Goal: Task Accomplishment & Management: Complete application form

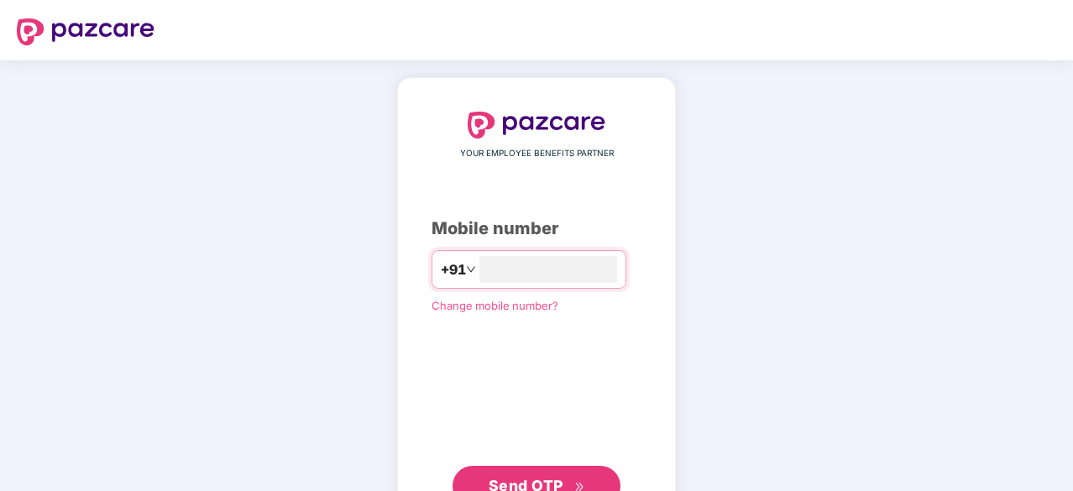
type input "**********"
click at [536, 486] on span "Send OTP" at bounding box center [526, 484] width 75 height 18
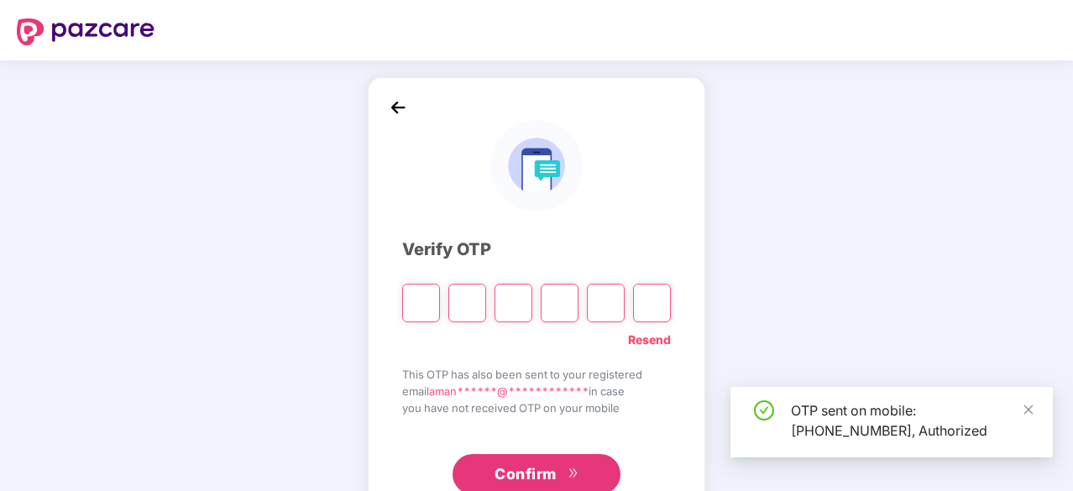
type input "*"
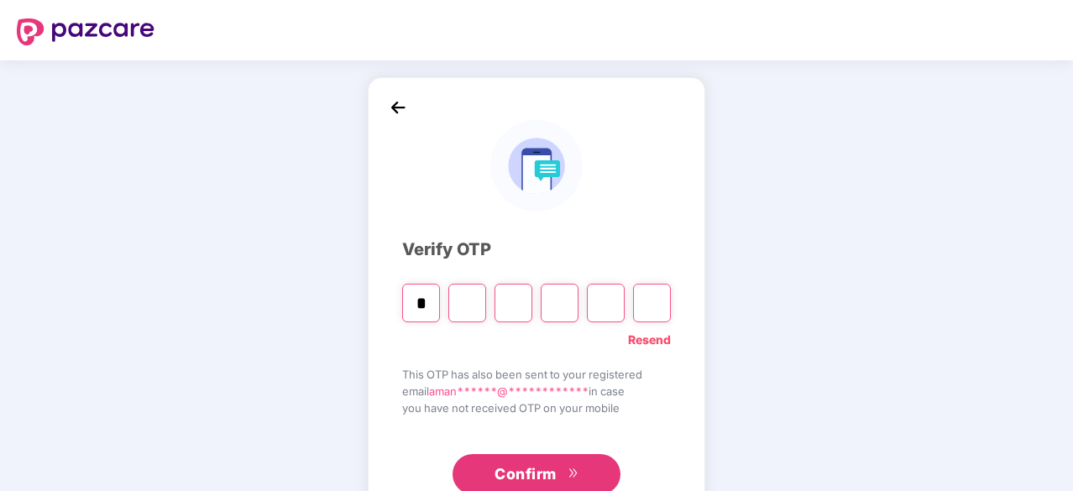
type input "*"
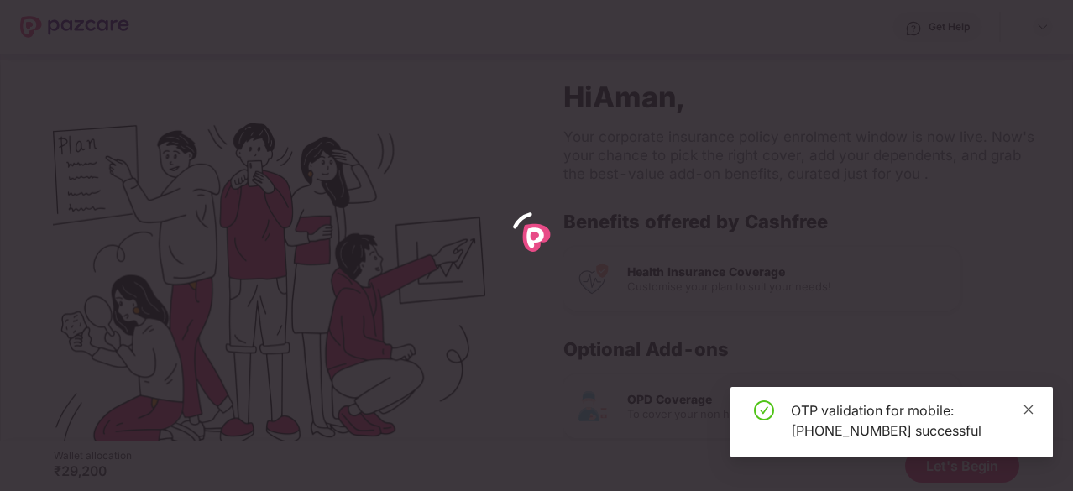
click at [1029, 414] on icon "close" at bounding box center [1029, 410] width 12 height 12
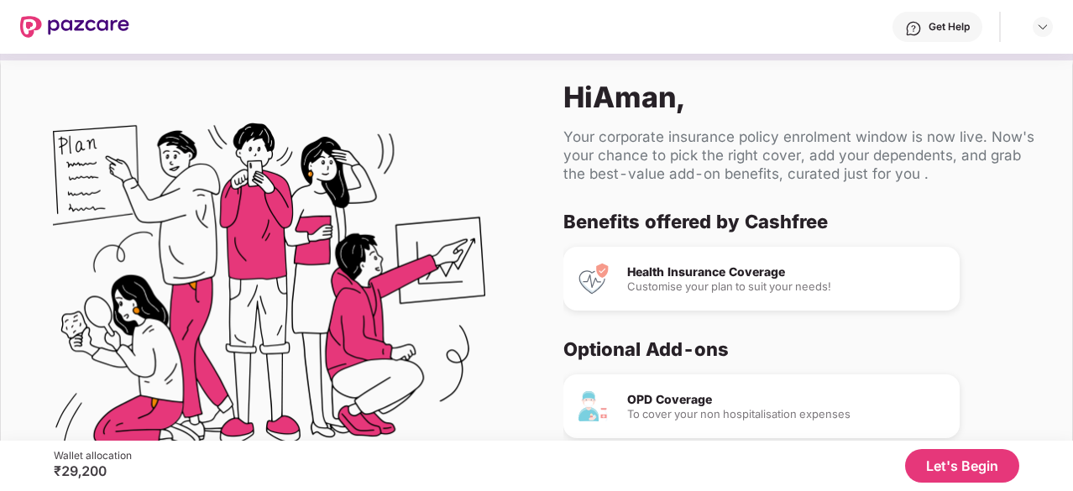
click at [972, 468] on button "Let's Begin" at bounding box center [962, 466] width 114 height 34
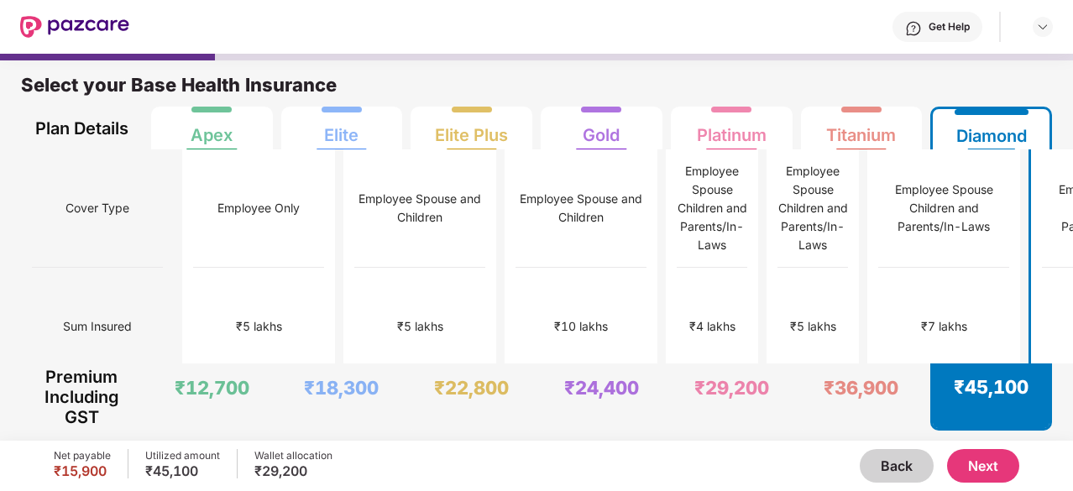
click at [986, 470] on button "Next" at bounding box center [983, 466] width 72 height 34
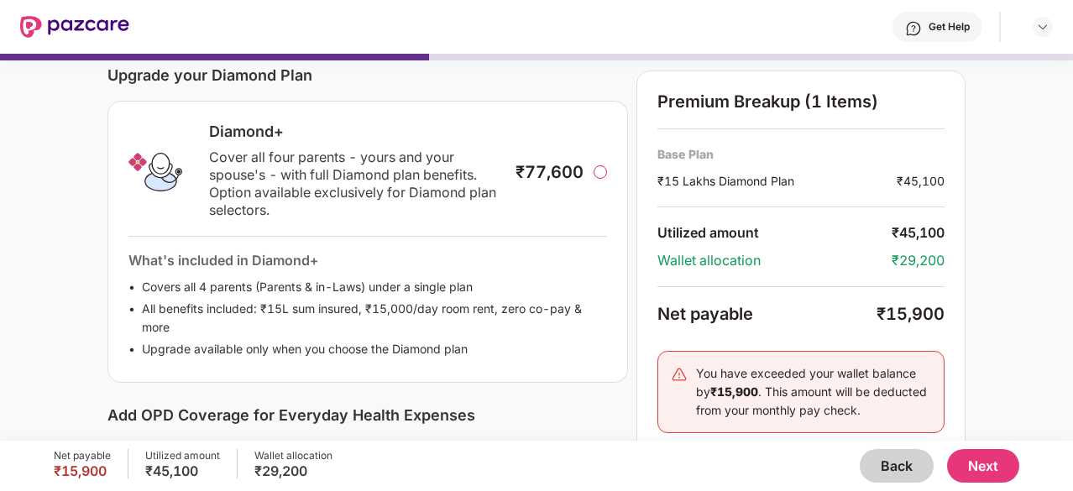
scroll to position [225, 0]
click at [981, 464] on button "Next" at bounding box center [983, 466] width 72 height 34
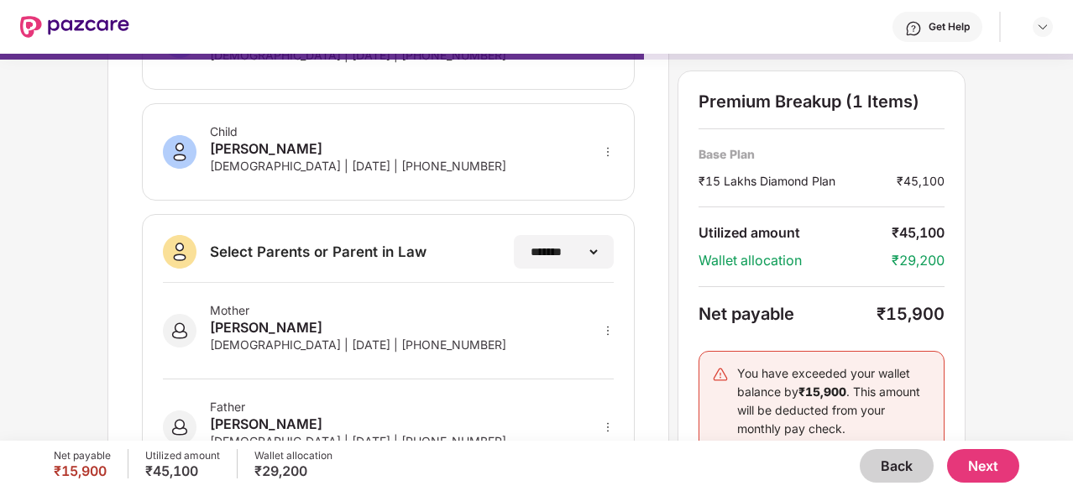
scroll to position [440, 0]
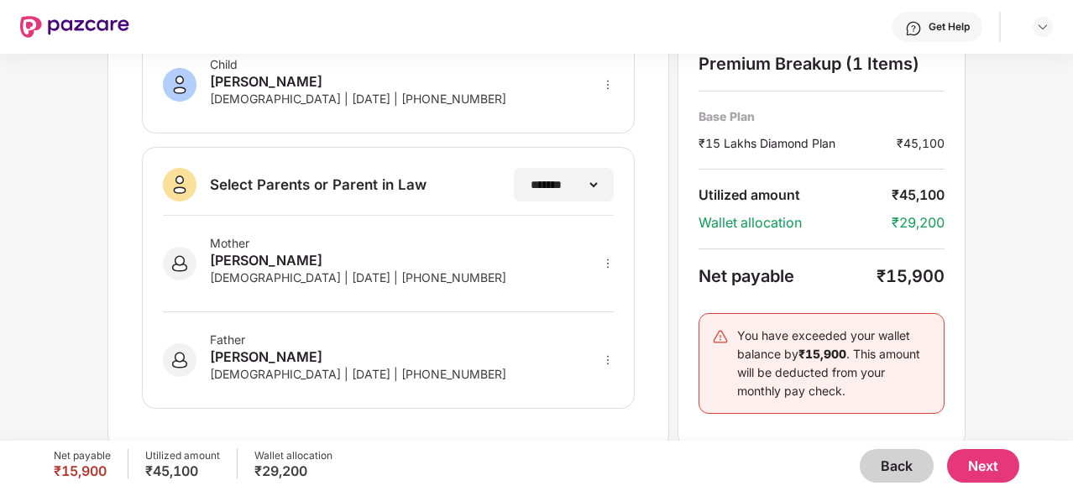
click at [982, 468] on button "Next" at bounding box center [983, 466] width 72 height 34
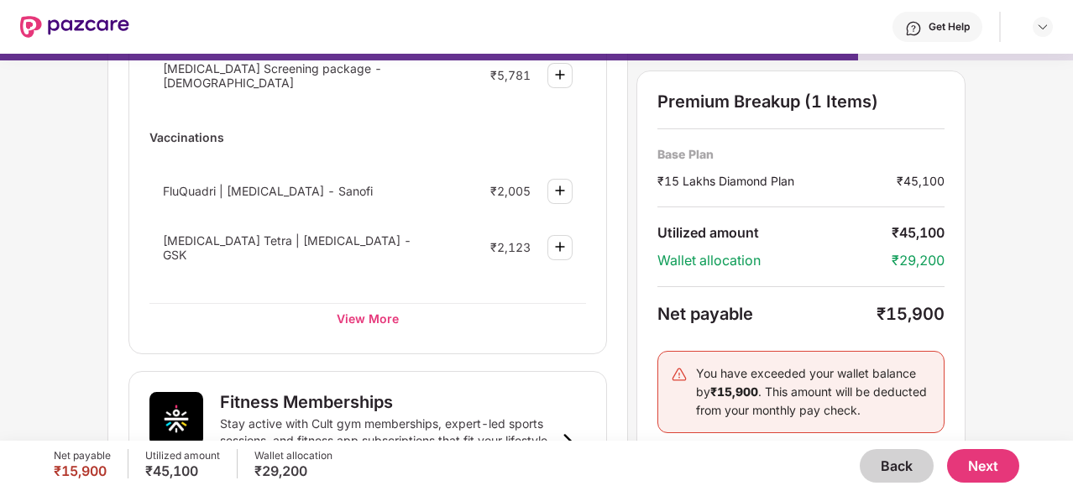
scroll to position [330, 0]
click at [370, 312] on div "View More" at bounding box center [367, 317] width 437 height 30
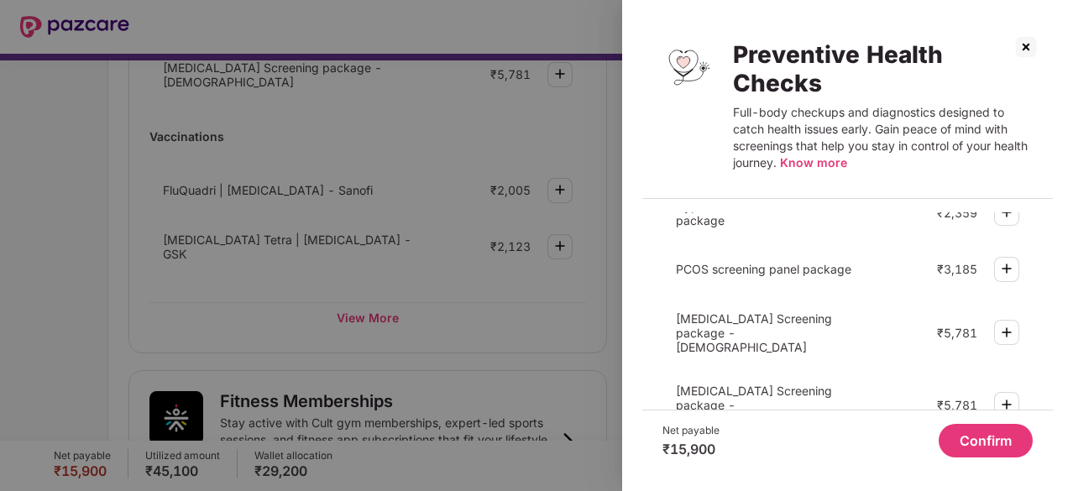
scroll to position [284, 0]
click at [1020, 41] on img at bounding box center [1026, 47] width 27 height 27
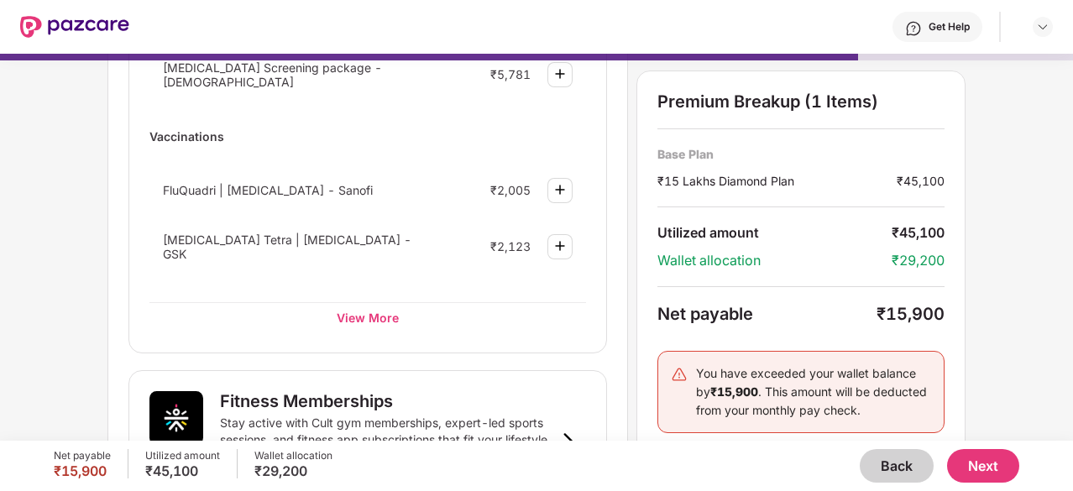
drag, startPoint x: 992, startPoint y: 478, endPoint x: 882, endPoint y: 360, distance: 161.0
click at [882, 360] on div "Get Help Wellness Marketplace Preventive Health Checks Full-body checkups and d…" at bounding box center [536, 245] width 1073 height 491
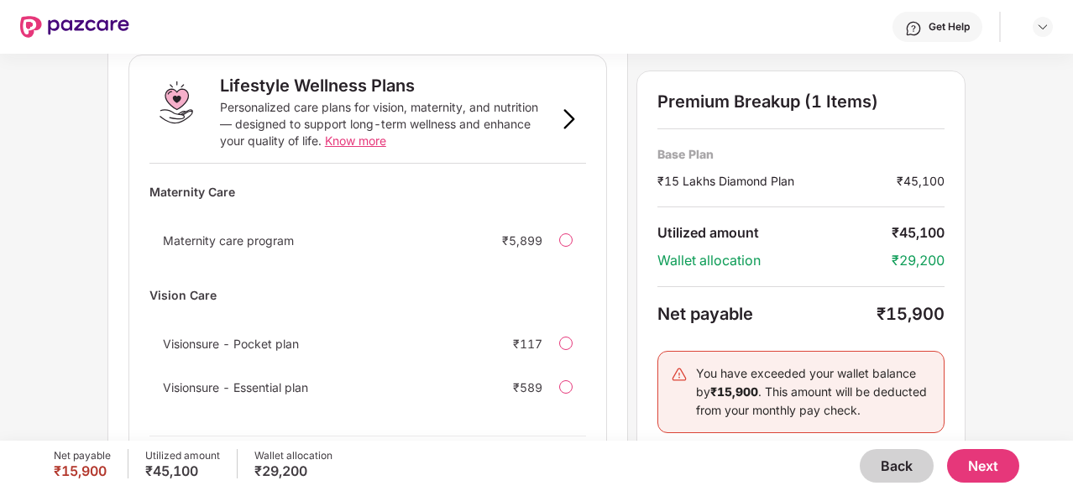
scroll to position [1191, 0]
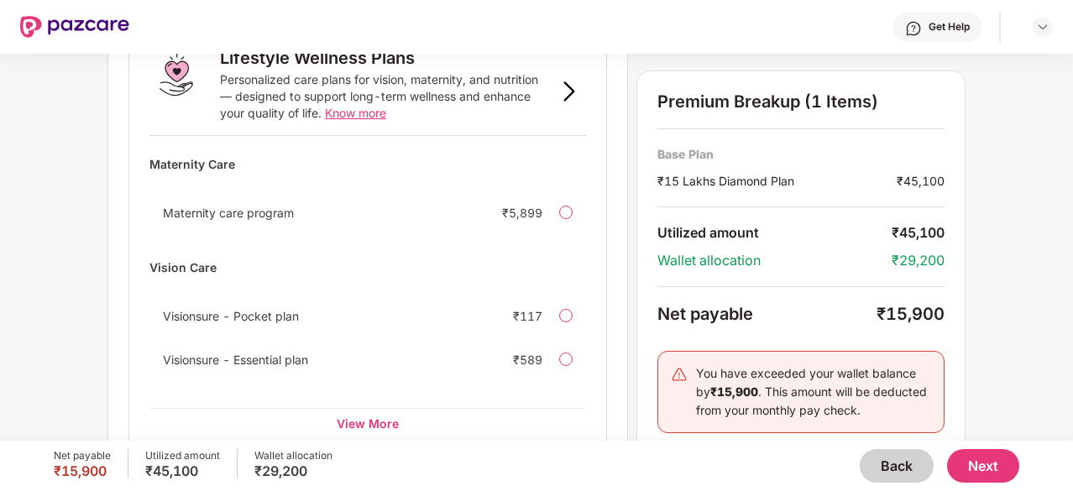
click at [976, 463] on button "Next" at bounding box center [983, 466] width 72 height 34
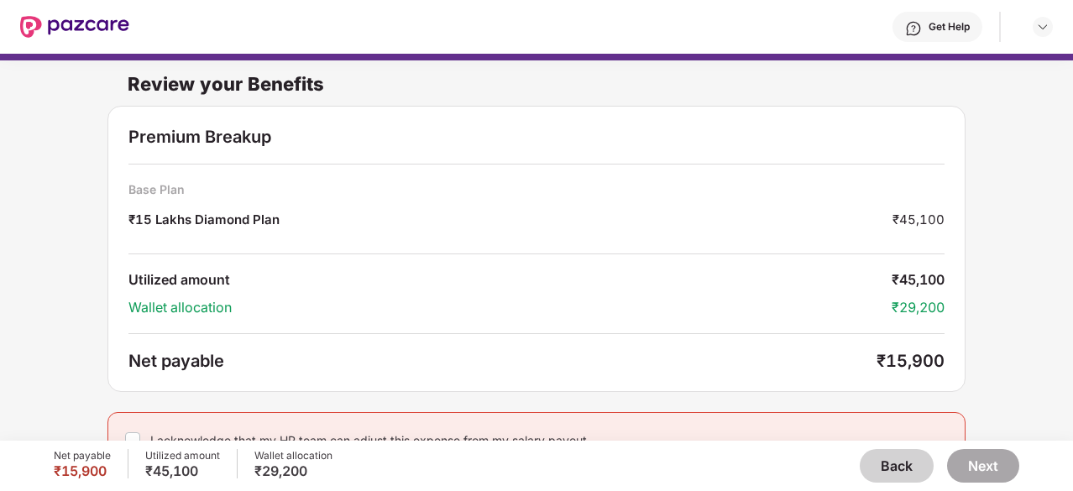
scroll to position [25, 0]
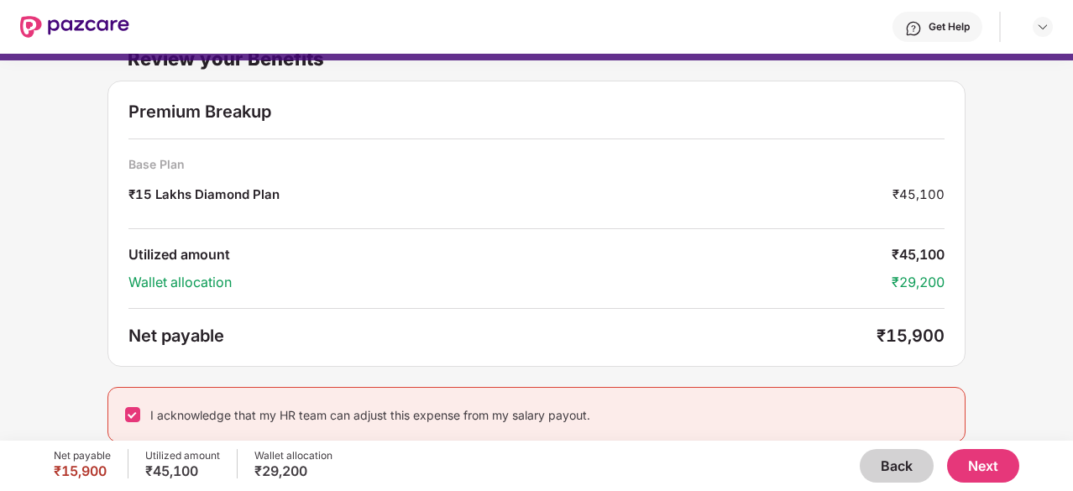
click at [979, 474] on button "Next" at bounding box center [983, 466] width 72 height 34
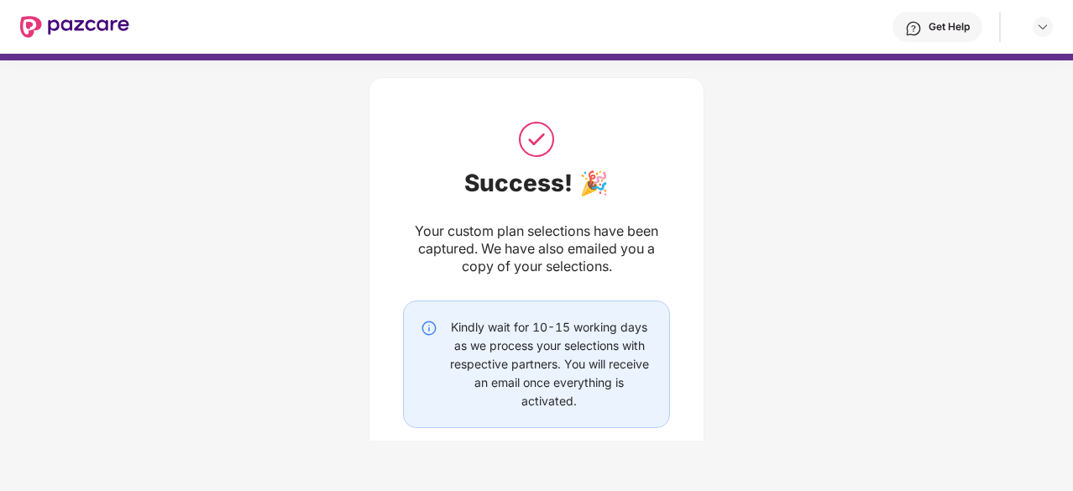
scroll to position [113, 0]
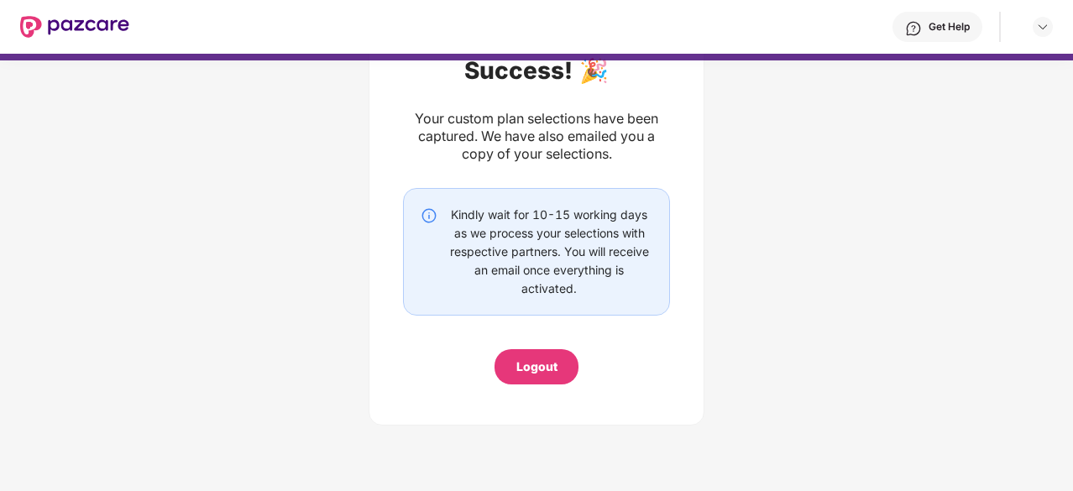
click at [545, 367] on div "Logout" at bounding box center [536, 367] width 41 height 18
